Goal: Information Seeking & Learning: Learn about a topic

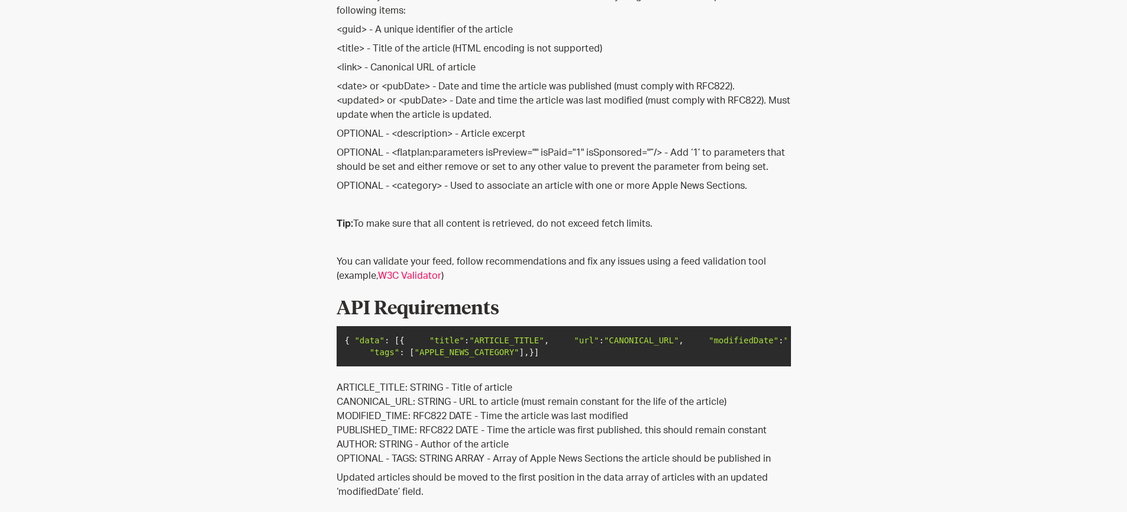
scroll to position [291, 0]
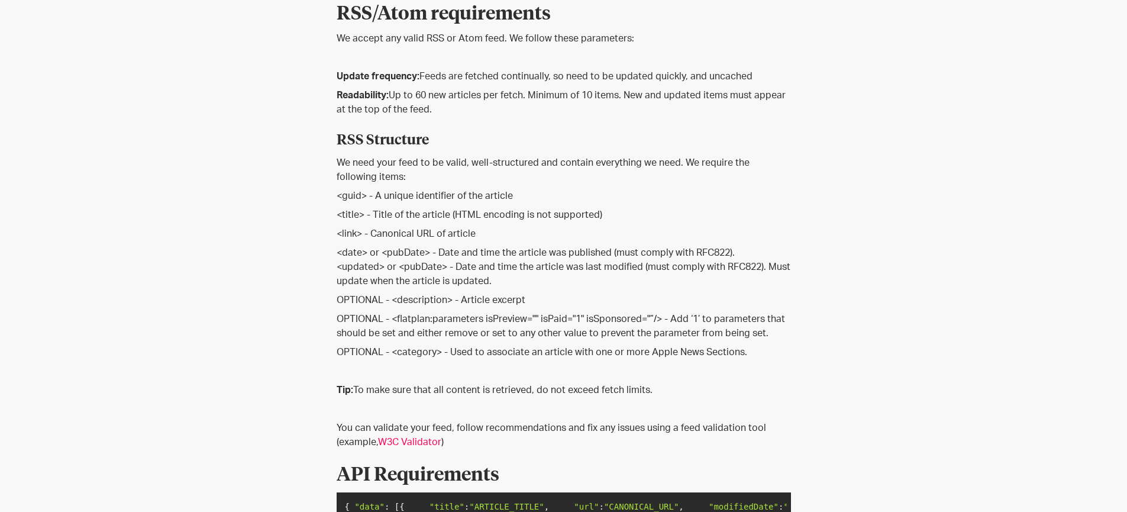
click at [1002, 67] on div "Knowledge Base Technical Requirements May 17, 2022 Knowledge Base Technical Req…" at bounding box center [563, 457] width 1127 height 1382
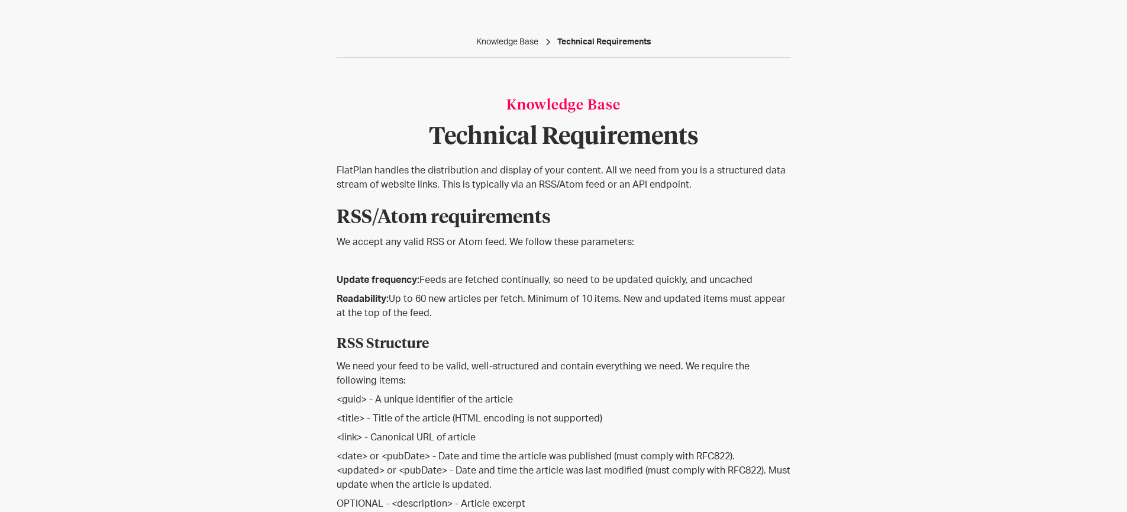
scroll to position [88, 0]
click at [536, 147] on h1 "Technical Requirements" at bounding box center [564, 137] width 454 height 24
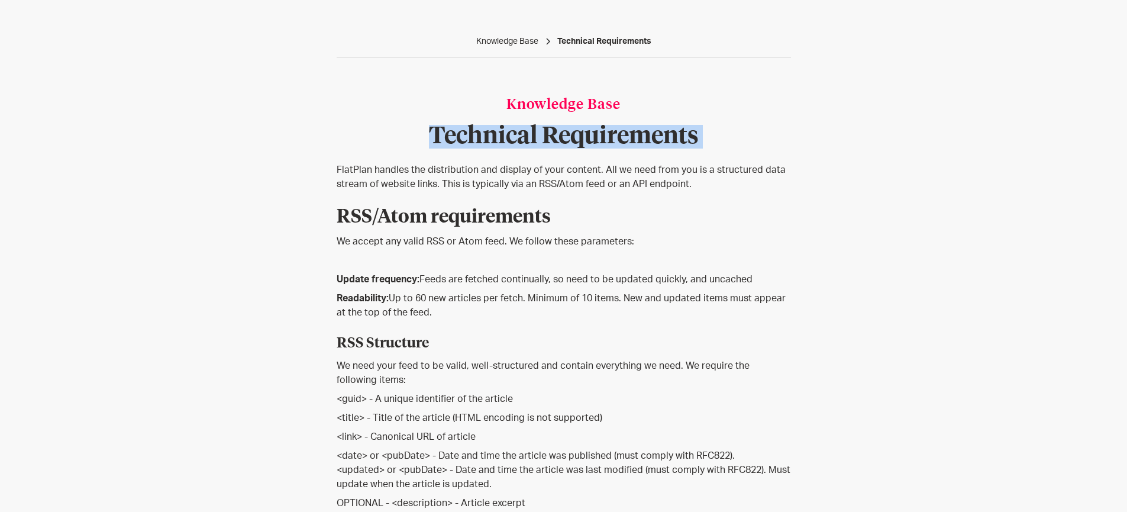
copy h1 "Technical Requirements"
